Goal: Task Accomplishment & Management: Complete application form

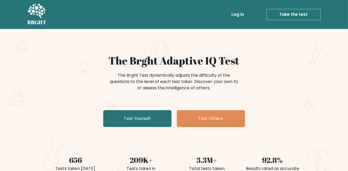
scroll to position [58, 0]
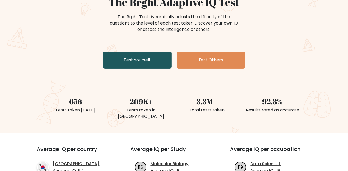
click at [149, 62] on link "Test Yourself" at bounding box center [137, 60] width 68 height 17
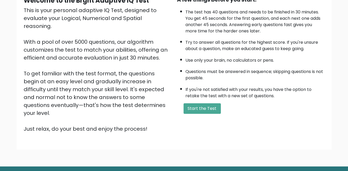
scroll to position [29, 0]
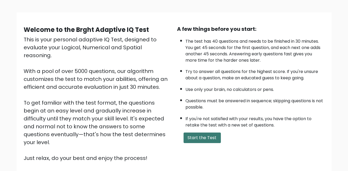
click at [204, 140] on button "Start the Test" at bounding box center [202, 137] width 37 height 11
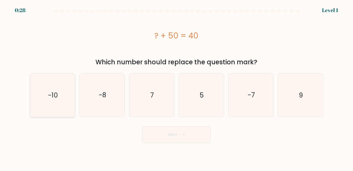
click at [58, 108] on icon "-10" at bounding box center [52, 94] width 43 height 43
click at [176, 87] on input "a. -10" at bounding box center [176, 85] width 0 height 1
radio input "true"
click at [177, 137] on button "Next" at bounding box center [176, 134] width 68 height 17
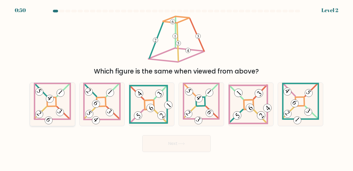
click at [53, 104] on icon at bounding box center [52, 104] width 37 height 43
click at [176, 87] on input "a." at bounding box center [176, 85] width 0 height 1
radio input "true"
click at [103, 106] on 275 at bounding box center [101, 101] width 9 height 9
click at [176, 87] on input "b." at bounding box center [176, 85] width 0 height 1
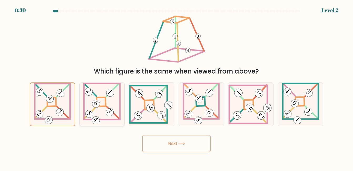
radio input "true"
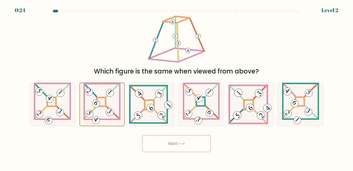
click at [172, 139] on button "Next" at bounding box center [176, 143] width 68 height 17
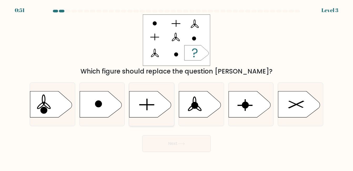
click at [150, 102] on icon at bounding box center [150, 104] width 42 height 26
click at [176, 87] on input "c." at bounding box center [176, 85] width 0 height 1
radio input "true"
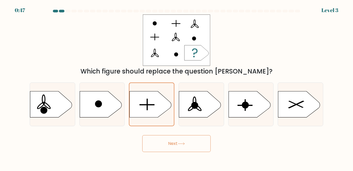
click at [173, 143] on button "Next" at bounding box center [176, 143] width 68 height 17
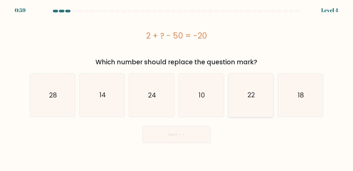
click at [261, 99] on icon "22" at bounding box center [250, 94] width 43 height 43
click at [177, 87] on input "e. 22" at bounding box center [176, 85] width 0 height 1
radio input "true"
click at [55, 101] on icon "28" at bounding box center [52, 94] width 43 height 43
click at [176, 87] on input "a. 28" at bounding box center [176, 85] width 0 height 1
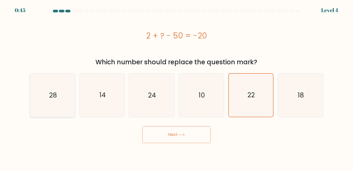
radio input "true"
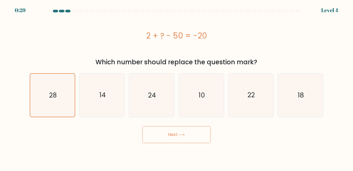
click at [187, 138] on button "Next" at bounding box center [176, 134] width 68 height 17
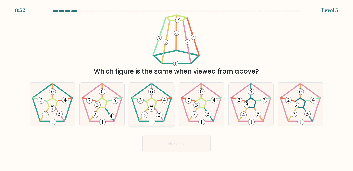
click at [147, 108] on 360 at bounding box center [143, 114] width 8 height 13
click at [176, 87] on input "c." at bounding box center [176, 85] width 0 height 1
radio input "true"
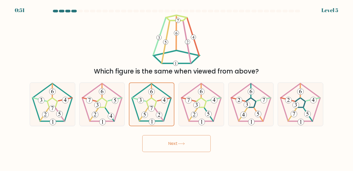
click at [189, 140] on button "Next" at bounding box center [176, 143] width 68 height 17
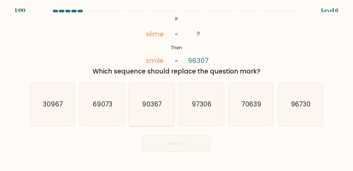
click at [151, 106] on text "90367" at bounding box center [152, 103] width 20 height 9
click at [176, 87] on input "c. 90367" at bounding box center [176, 85] width 0 height 1
radio input "true"
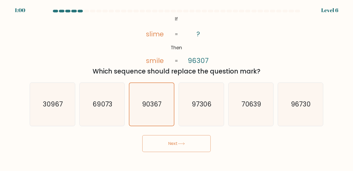
click at [173, 146] on button "Next" at bounding box center [176, 143] width 68 height 17
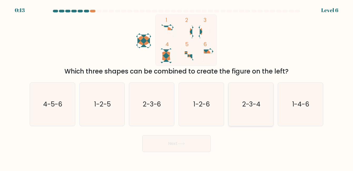
click at [246, 109] on icon "2-3-4" at bounding box center [250, 104] width 43 height 43
click at [177, 87] on input "e. 2-3-4" at bounding box center [176, 85] width 0 height 1
radio input "true"
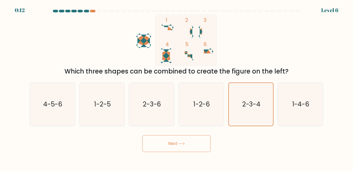
click at [185, 147] on button "Next" at bounding box center [176, 143] width 68 height 17
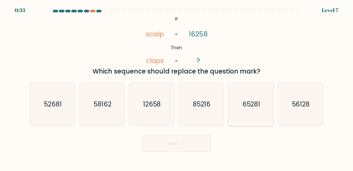
click at [243, 111] on icon "65281" at bounding box center [250, 104] width 43 height 43
click at [177, 87] on input "e. 65281" at bounding box center [176, 85] width 0 height 1
radio input "true"
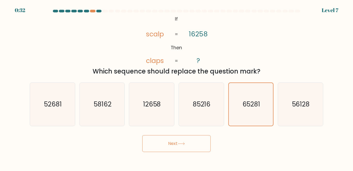
click at [191, 140] on button "Next" at bounding box center [176, 143] width 68 height 17
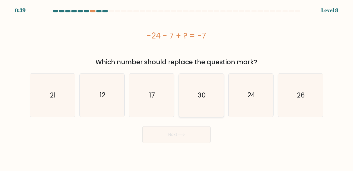
click at [198, 87] on icon "30" at bounding box center [201, 94] width 43 height 43
click at [177, 87] on input "d. 30" at bounding box center [176, 85] width 0 height 1
radio input "true"
click at [176, 142] on button "Next" at bounding box center [176, 134] width 68 height 17
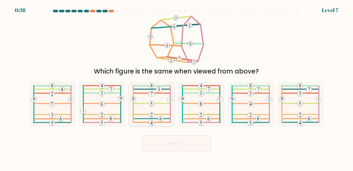
click at [148, 105] on icon at bounding box center [151, 104] width 43 height 43
click at [176, 87] on input "c." at bounding box center [176, 85] width 0 height 1
radio input "true"
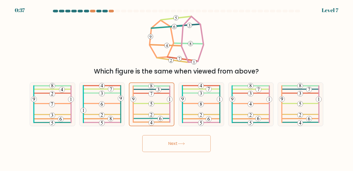
click at [171, 141] on button "Next" at bounding box center [176, 143] width 68 height 17
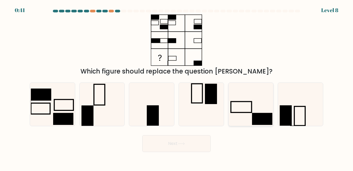
click at [244, 119] on icon at bounding box center [250, 104] width 43 height 43
click at [177, 87] on input "e." at bounding box center [176, 85] width 0 height 1
radio input "true"
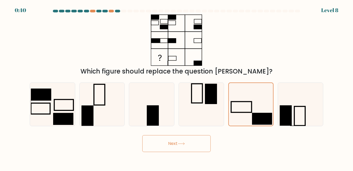
click at [160, 145] on button "Next" at bounding box center [176, 143] width 68 height 17
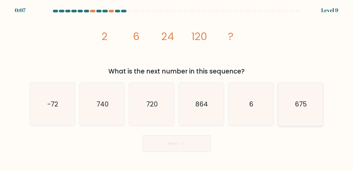
click at [310, 111] on icon "675" at bounding box center [300, 104] width 43 height 43
click at [177, 87] on input "f. 675" at bounding box center [176, 85] width 0 height 1
radio input "true"
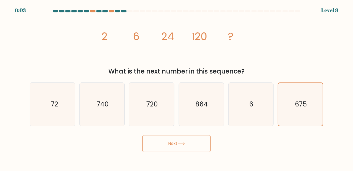
click at [189, 141] on button "Next" at bounding box center [176, 143] width 68 height 17
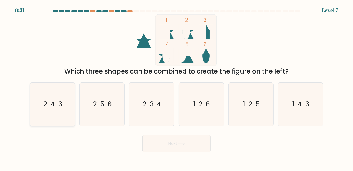
click at [55, 108] on text "2-4-6" at bounding box center [52, 103] width 19 height 9
click at [176, 87] on input "a. 2-4-6" at bounding box center [176, 85] width 0 height 1
radio input "true"
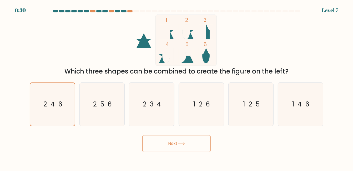
click at [177, 148] on button "Next" at bounding box center [176, 143] width 68 height 17
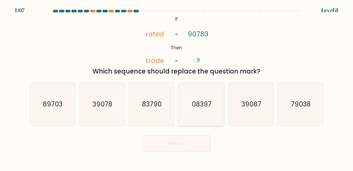
click at [203, 112] on icon "08397" at bounding box center [201, 104] width 43 height 43
click at [177, 87] on input "d. 08397" at bounding box center [176, 85] width 0 height 1
radio input "true"
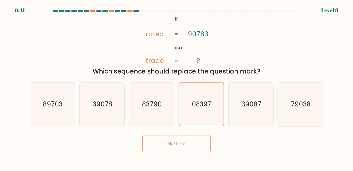
click at [299, 106] on text "79038" at bounding box center [301, 103] width 20 height 9
click at [177, 87] on input "f. 79038" at bounding box center [176, 85] width 0 height 1
radio input "true"
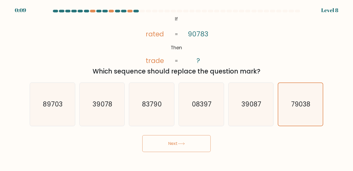
click at [175, 147] on button "Next" at bounding box center [176, 143] width 68 height 17
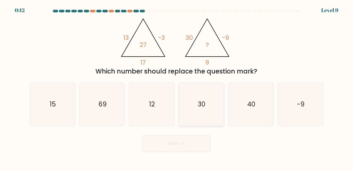
click at [195, 103] on icon "30" at bounding box center [201, 104] width 43 height 43
click at [177, 87] on input "d. 30" at bounding box center [176, 85] width 0 height 1
radio input "true"
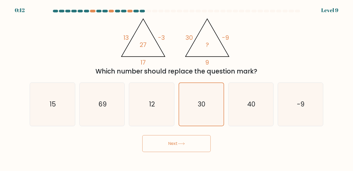
click at [187, 141] on button "Next" at bounding box center [176, 143] width 68 height 17
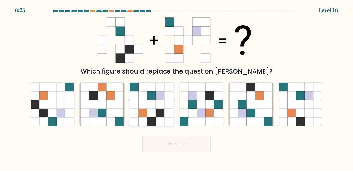
click at [158, 111] on icon at bounding box center [160, 112] width 9 height 9
click at [176, 87] on input "c." at bounding box center [176, 85] width 0 height 1
radio input "true"
click at [188, 140] on button "Next" at bounding box center [176, 143] width 68 height 17
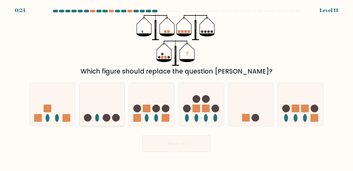
click at [112, 117] on circle at bounding box center [116, 118] width 8 height 8
click at [176, 87] on input "b." at bounding box center [176, 85] width 0 height 1
radio input "true"
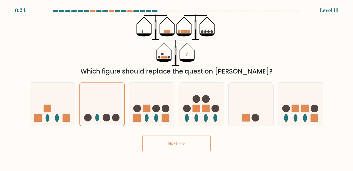
click at [190, 145] on button "Next" at bounding box center [176, 143] width 68 height 17
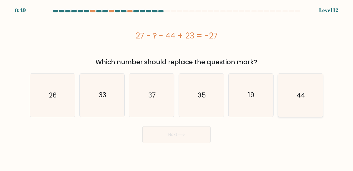
click at [297, 95] on text "44" at bounding box center [300, 94] width 8 height 9
click at [177, 87] on input "f. 44" at bounding box center [176, 85] width 0 height 1
radio input "true"
click at [292, 104] on icon "44" at bounding box center [300, 95] width 43 height 43
click at [177, 87] on input "f. 44" at bounding box center [176, 85] width 0 height 1
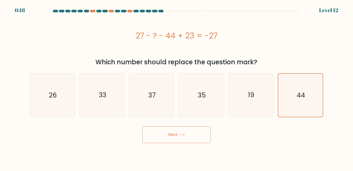
click at [185, 135] on icon at bounding box center [181, 134] width 7 height 3
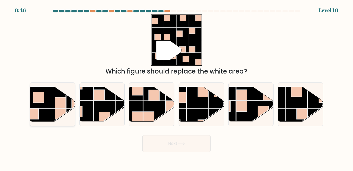
click at [57, 105] on rect at bounding box center [60, 102] width 11 height 11
click at [176, 87] on input "a." at bounding box center [176, 85] width 0 height 1
radio input "true"
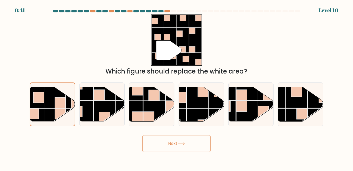
click at [173, 142] on button "Next" at bounding box center [176, 143] width 68 height 17
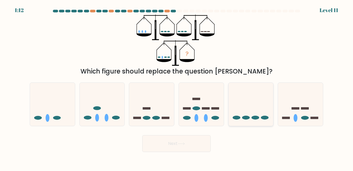
click at [231, 106] on icon at bounding box center [250, 103] width 45 height 37
click at [177, 87] on input "e." at bounding box center [176, 85] width 0 height 1
radio input "true"
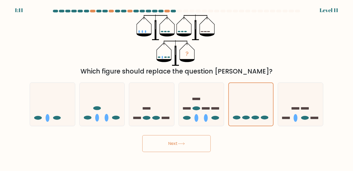
click at [185, 144] on icon at bounding box center [181, 143] width 7 height 3
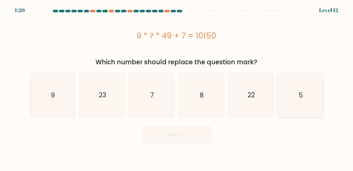
click at [302, 97] on text "5" at bounding box center [301, 94] width 4 height 9
click at [177, 87] on input "f. 5" at bounding box center [176, 85] width 0 height 1
radio input "true"
click at [96, 106] on icon "23" at bounding box center [101, 94] width 43 height 43
click at [176, 87] on input "b. 23" at bounding box center [176, 85] width 0 height 1
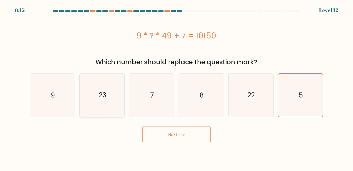
radio input "true"
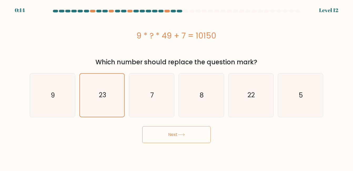
click at [179, 136] on button "Next" at bounding box center [176, 134] width 68 height 17
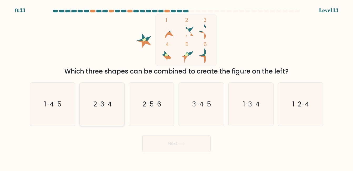
click at [90, 111] on icon "2-3-4" at bounding box center [101, 104] width 43 height 43
click at [176, 87] on input "b. 2-3-4" at bounding box center [176, 85] width 0 height 1
radio input "true"
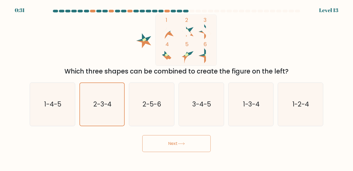
click at [178, 147] on button "Next" at bounding box center [176, 143] width 68 height 17
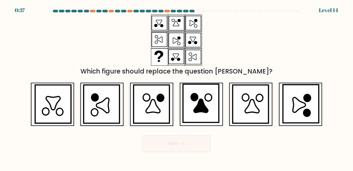
click at [158, 100] on icon at bounding box center [160, 97] width 7 height 7
click at [176, 87] on input "c." at bounding box center [176, 85] width 0 height 1
radio input "true"
click at [172, 139] on button "Next" at bounding box center [176, 143] width 68 height 17
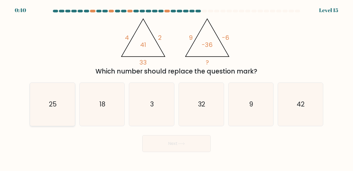
click at [56, 111] on icon "25" at bounding box center [52, 104] width 43 height 43
click at [176, 87] on input "a. 25" at bounding box center [176, 85] width 0 height 1
radio input "true"
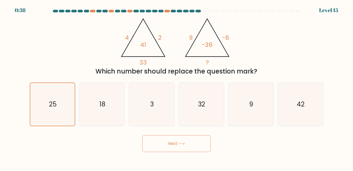
click at [182, 145] on button "Next" at bounding box center [176, 143] width 68 height 17
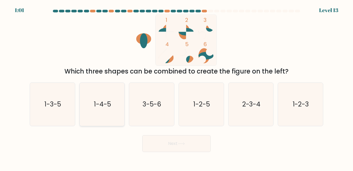
click at [104, 109] on icon "1-4-5" at bounding box center [101, 104] width 43 height 43
click at [176, 87] on input "b. 1-4-5" at bounding box center [176, 85] width 0 height 1
radio input "true"
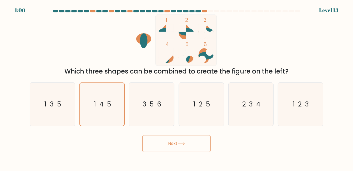
click at [183, 143] on icon at bounding box center [181, 143] width 7 height 3
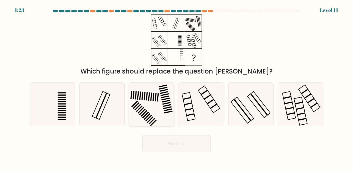
click at [153, 112] on icon at bounding box center [151, 104] width 43 height 43
click at [176, 87] on input "c." at bounding box center [176, 85] width 0 height 1
radio input "true"
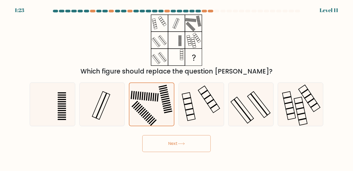
click at [176, 149] on button "Next" at bounding box center [176, 143] width 68 height 17
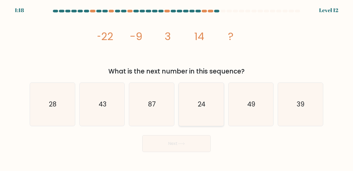
click at [193, 108] on icon "24" at bounding box center [201, 104] width 43 height 43
click at [177, 87] on input "d. 24" at bounding box center [176, 85] width 0 height 1
radio input "true"
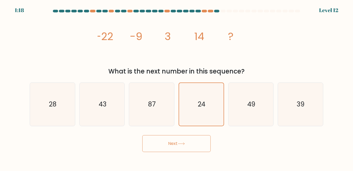
click at [180, 147] on button "Next" at bounding box center [176, 143] width 68 height 17
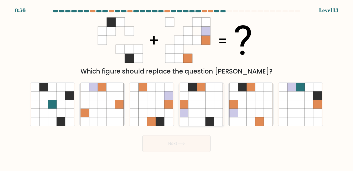
click at [197, 112] on icon at bounding box center [201, 112] width 9 height 9
click at [177, 87] on input "d." at bounding box center [176, 85] width 0 height 1
radio input "true"
click at [195, 145] on button "Next" at bounding box center [176, 143] width 68 height 17
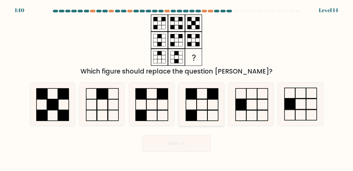
click at [196, 109] on rect at bounding box center [191, 104] width 11 height 11
click at [177, 87] on input "d." at bounding box center [176, 85] width 0 height 1
radio input "true"
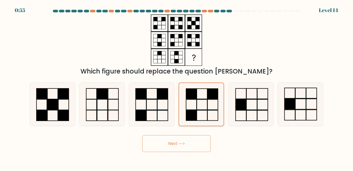
click at [191, 98] on rect at bounding box center [191, 93] width 11 height 10
click at [177, 87] on input "d." at bounding box center [176, 85] width 0 height 1
click at [186, 141] on button "Next" at bounding box center [176, 143] width 68 height 17
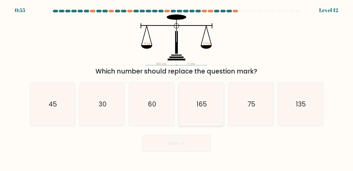
click at [205, 101] on text "165" at bounding box center [201, 103] width 10 height 9
click at [177, 87] on input "d. 165" at bounding box center [176, 85] width 0 height 1
radio input "true"
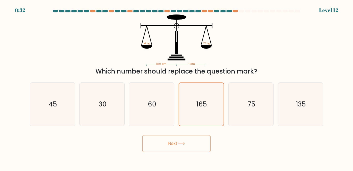
click at [175, 146] on button "Next" at bounding box center [176, 143] width 68 height 17
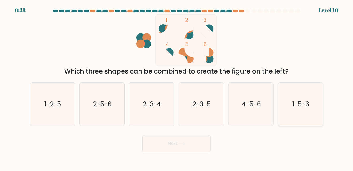
click at [296, 99] on icon "1-5-6" at bounding box center [300, 104] width 43 height 43
click at [177, 87] on input "f. 1-5-6" at bounding box center [176, 85] width 0 height 1
radio input "true"
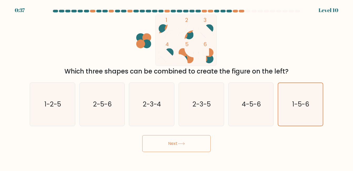
click at [192, 145] on button "Next" at bounding box center [176, 143] width 68 height 17
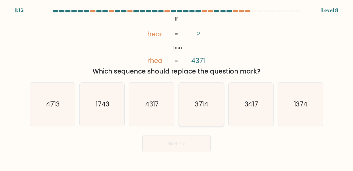
click at [207, 105] on text "3714" at bounding box center [202, 103] width 14 height 9
click at [177, 87] on input "d. 3714" at bounding box center [176, 85] width 0 height 1
radio input "true"
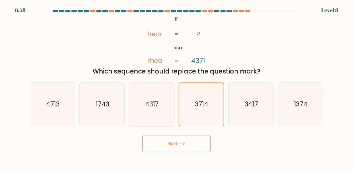
click at [147, 114] on icon "4317" at bounding box center [151, 104] width 43 height 43
click at [157, 111] on icon "4317" at bounding box center [151, 104] width 43 height 43
click at [176, 87] on input "c. 4317" at bounding box center [176, 85] width 0 height 1
radio input "true"
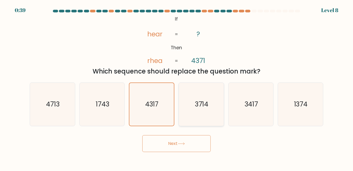
click at [199, 101] on text "3714" at bounding box center [202, 103] width 14 height 9
click at [177, 87] on input "d. 3714" at bounding box center [176, 85] width 0 height 1
radio input "true"
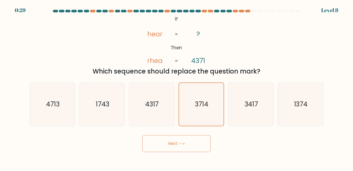
click at [190, 146] on button "Next" at bounding box center [176, 143] width 68 height 17
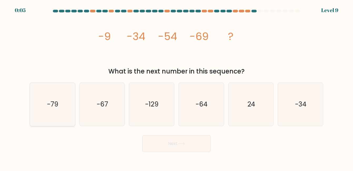
click at [58, 108] on text "-79" at bounding box center [52, 103] width 11 height 9
click at [176, 87] on input "a. -79" at bounding box center [176, 85] width 0 height 1
radio input "true"
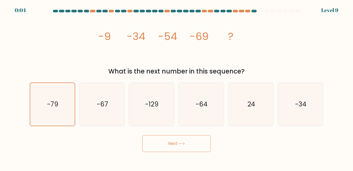
click at [186, 146] on button "Next" at bounding box center [176, 143] width 68 height 17
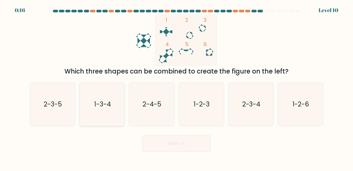
click at [103, 101] on text "1-3-4" at bounding box center [102, 103] width 17 height 9
click at [176, 87] on input "b. 1-3-4" at bounding box center [176, 85] width 0 height 1
radio input "true"
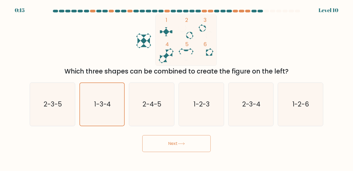
click at [177, 145] on button "Next" at bounding box center [176, 143] width 68 height 17
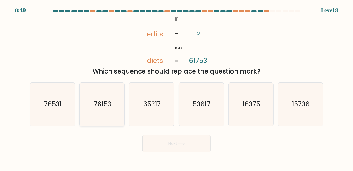
click at [107, 107] on text "76153" at bounding box center [103, 103] width 18 height 9
click at [176, 87] on input "b. 76153" at bounding box center [176, 85] width 0 height 1
radio input "true"
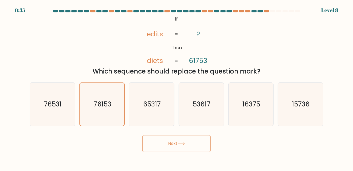
click at [176, 144] on button "Next" at bounding box center [176, 143] width 68 height 17
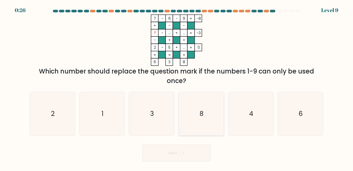
click at [198, 111] on icon "8" at bounding box center [201, 113] width 43 height 43
click at [177, 87] on input "d. 8" at bounding box center [176, 85] width 0 height 1
radio input "true"
click at [189, 155] on button "Next" at bounding box center [176, 152] width 68 height 17
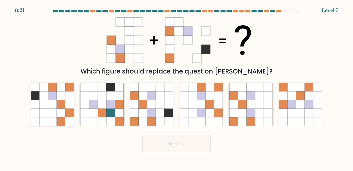
click at [58, 98] on icon at bounding box center [61, 95] width 9 height 9
click at [176, 87] on input "a." at bounding box center [176, 85] width 0 height 1
radio input "true"
click at [190, 145] on button "Next" at bounding box center [176, 143] width 68 height 17
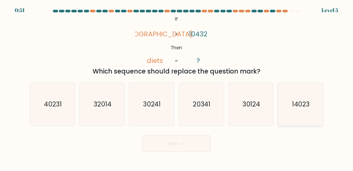
click at [285, 103] on icon "14023" at bounding box center [300, 104] width 43 height 43
click at [177, 87] on input "f. 14023" at bounding box center [176, 85] width 0 height 1
radio input "true"
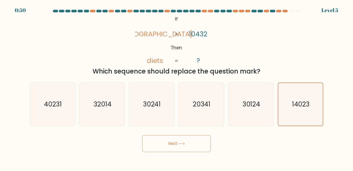
click at [193, 138] on button "Next" at bounding box center [176, 143] width 68 height 17
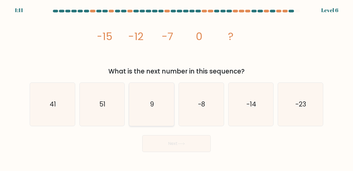
click at [163, 92] on icon "9" at bounding box center [151, 104] width 43 height 43
click at [176, 87] on input "c. 9" at bounding box center [176, 85] width 0 height 1
radio input "true"
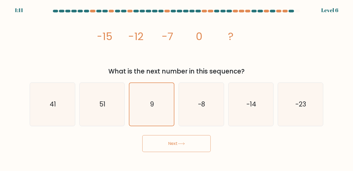
click at [189, 147] on button "Next" at bounding box center [176, 143] width 68 height 17
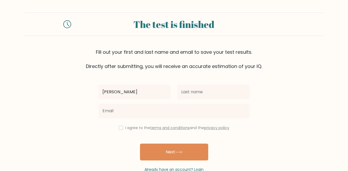
type input "[PERSON_NAME]"
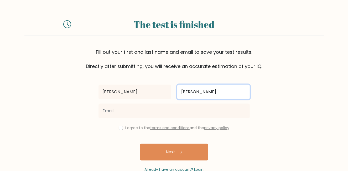
type input "[PERSON_NAME]"
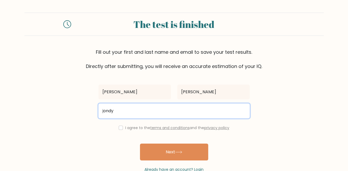
type input "[EMAIL_ADDRESS][DOMAIN_NAME]"
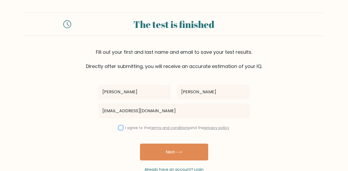
click at [120, 127] on input "checkbox" at bounding box center [121, 127] width 4 height 4
checkbox input "true"
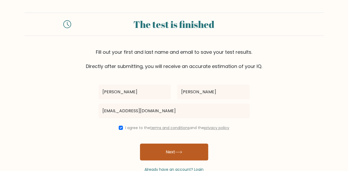
click at [169, 150] on button "Next" at bounding box center [174, 151] width 68 height 17
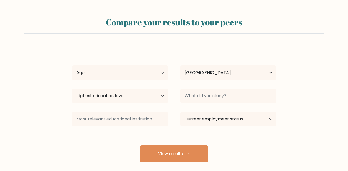
select select "PH"
click at [163, 75] on select "Age Under [DEMOGRAPHIC_DATA] [DEMOGRAPHIC_DATA] [DEMOGRAPHIC_DATA] [DEMOGRAPHIC…" at bounding box center [120, 72] width 96 height 15
select select "25_34"
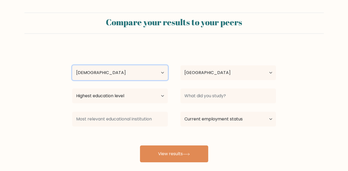
click at [72, 65] on select "Age Under [DEMOGRAPHIC_DATA] [DEMOGRAPHIC_DATA] [DEMOGRAPHIC_DATA] [DEMOGRAPHIC…" at bounding box center [120, 72] width 96 height 15
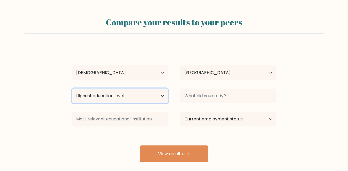
click at [156, 96] on select "Highest education level No schooling Primary Lower Secondary Upper Secondary Oc…" at bounding box center [120, 95] width 96 height 15
select select "bachelors_degree"
click at [72, 88] on select "Highest education level No schooling Primary Lower Secondary Upper Secondary Oc…" at bounding box center [120, 95] width 96 height 15
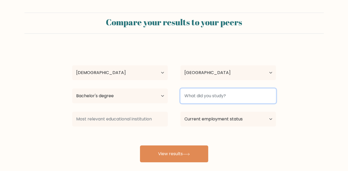
click at [206, 96] on input at bounding box center [229, 95] width 96 height 15
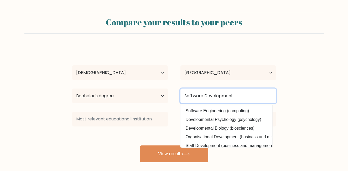
type input "Software Development"
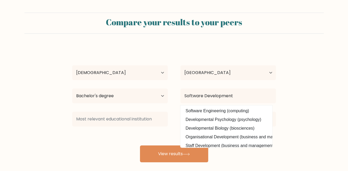
click at [250, 46] on div "Jondy Cudal Age Under 18 years old 18-24 years old 25-34 years old 35-44 years …" at bounding box center [174, 104] width 210 height 116
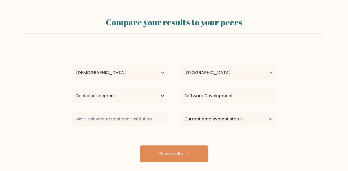
scroll to position [28, 0]
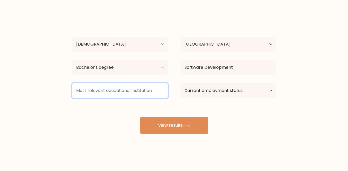
click at [152, 91] on input at bounding box center [120, 90] width 96 height 15
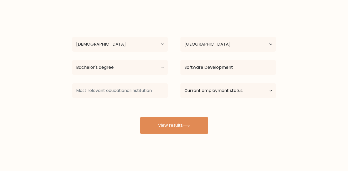
click at [171, 106] on div "Jondy Cudal Age Under 18 years old 18-24 years old 25-34 years old 35-44 years …" at bounding box center [174, 76] width 210 height 116
click at [246, 90] on select "Current employment status Employed Student Retired Other / prefer not to answer" at bounding box center [229, 90] width 96 height 15
select select "other"
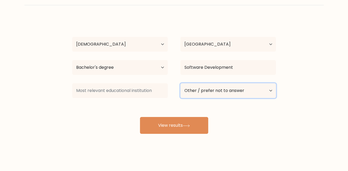
click at [181, 83] on select "Current employment status Employed Student Retired Other / prefer not to answer" at bounding box center [229, 90] width 96 height 15
click at [203, 91] on select "Current employment status Employed Student Retired Other / prefer not to answer" at bounding box center [229, 90] width 96 height 15
click at [165, 100] on div "Jondy Cudal Age Under 18 years old 18-24 years old 25-34 years old 35-44 years …" at bounding box center [174, 76] width 210 height 116
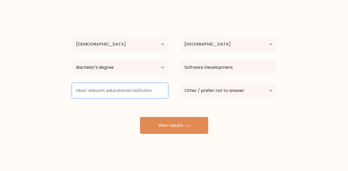
click at [132, 92] on input at bounding box center [120, 90] width 96 height 15
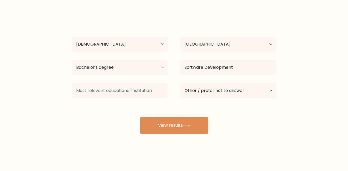
click at [138, 106] on div "Jondy Cudal Age Under 18 years old 18-24 years old 25-34 years old 35-44 years …" at bounding box center [174, 76] width 210 height 116
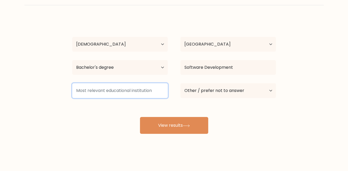
click at [125, 92] on input at bounding box center [120, 90] width 96 height 15
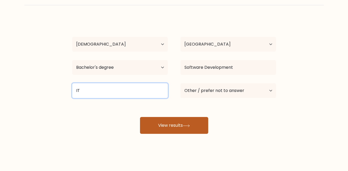
type input "IT"
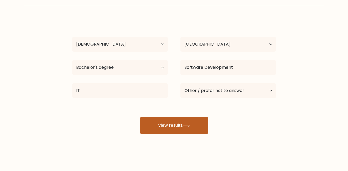
click at [170, 119] on button "View results" at bounding box center [174, 125] width 68 height 17
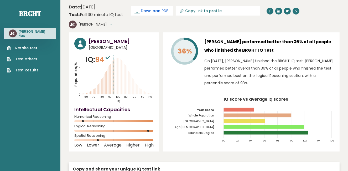
click at [148, 11] on span "Download PDF" at bounding box center [154, 11] width 27 height 6
